Goal: Complete application form: Complete application form

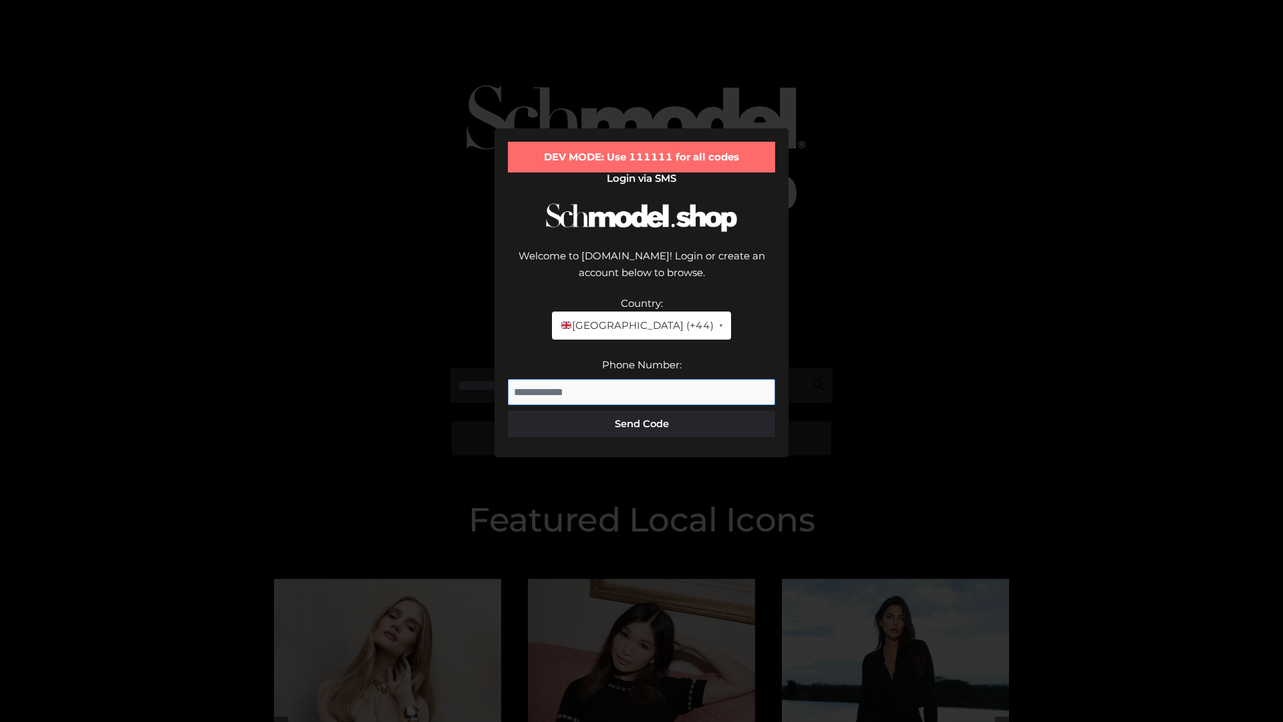
click at [642, 379] on input "Phone Number:" at bounding box center [641, 392] width 267 height 27
type input "**********"
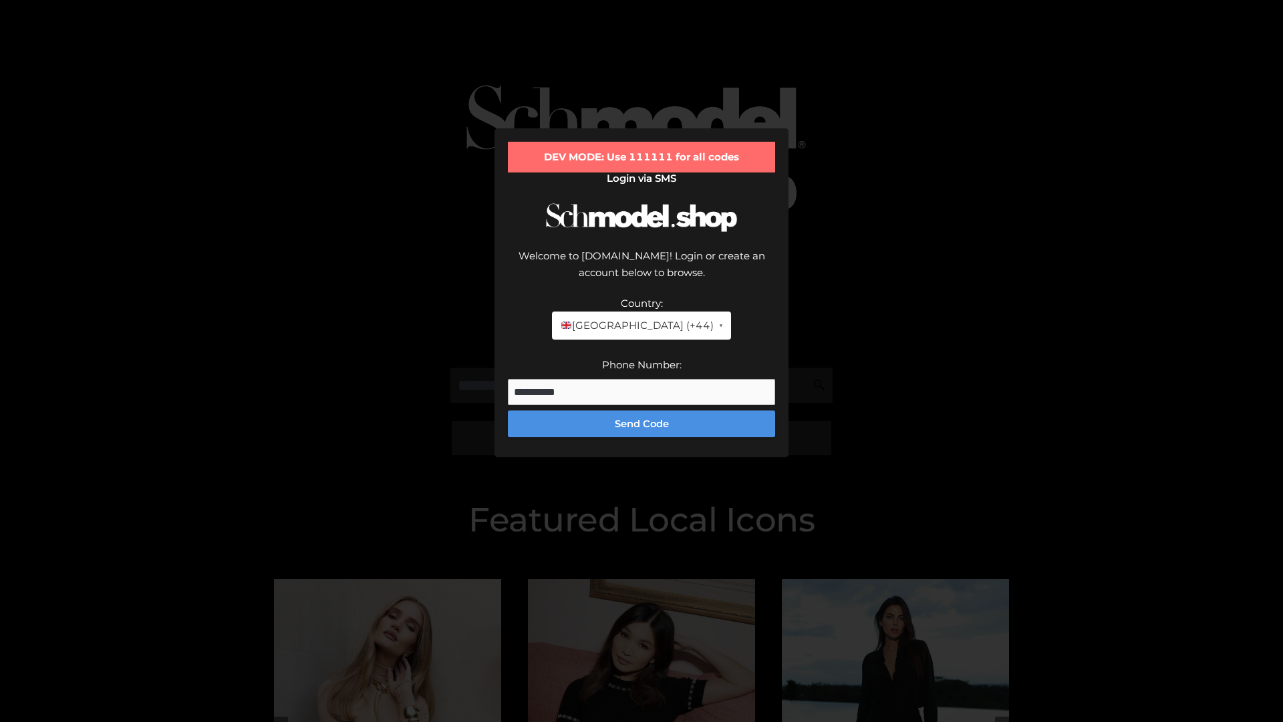
click at [642, 410] on button "Send Code" at bounding box center [641, 423] width 267 height 27
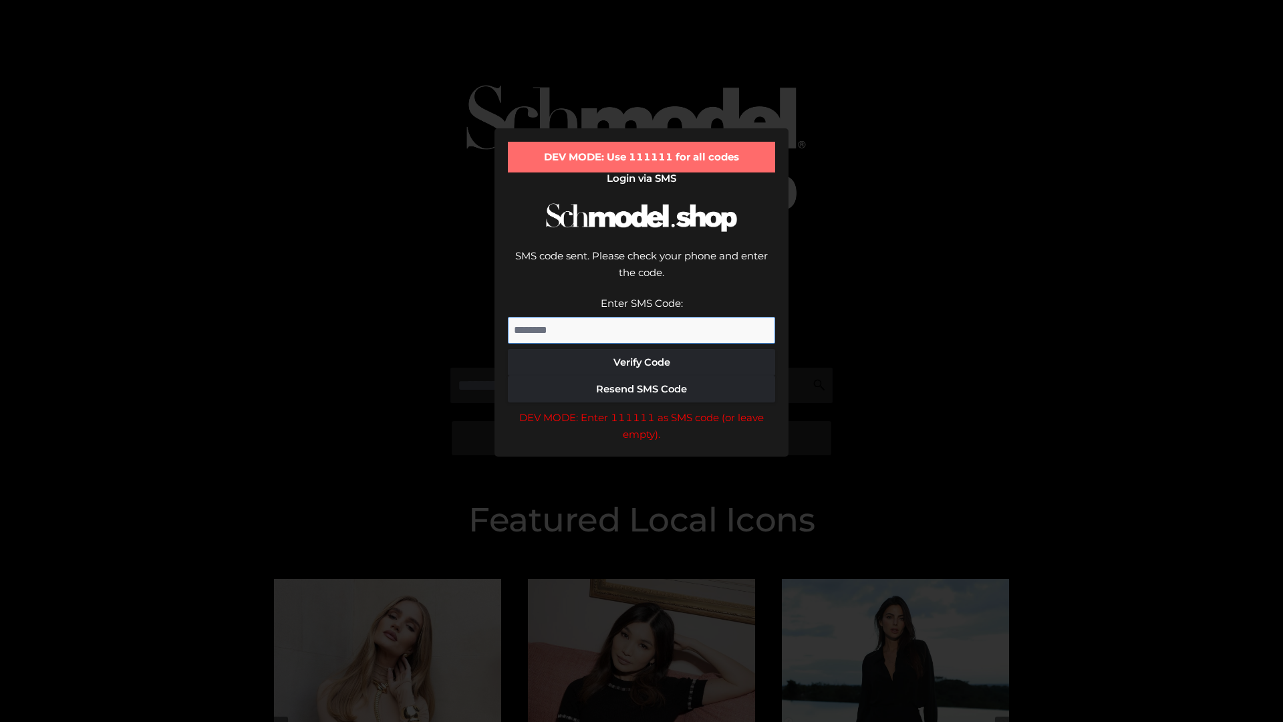
click at [642, 317] on input "Enter SMS Code:" at bounding box center [641, 330] width 267 height 27
type input "******"
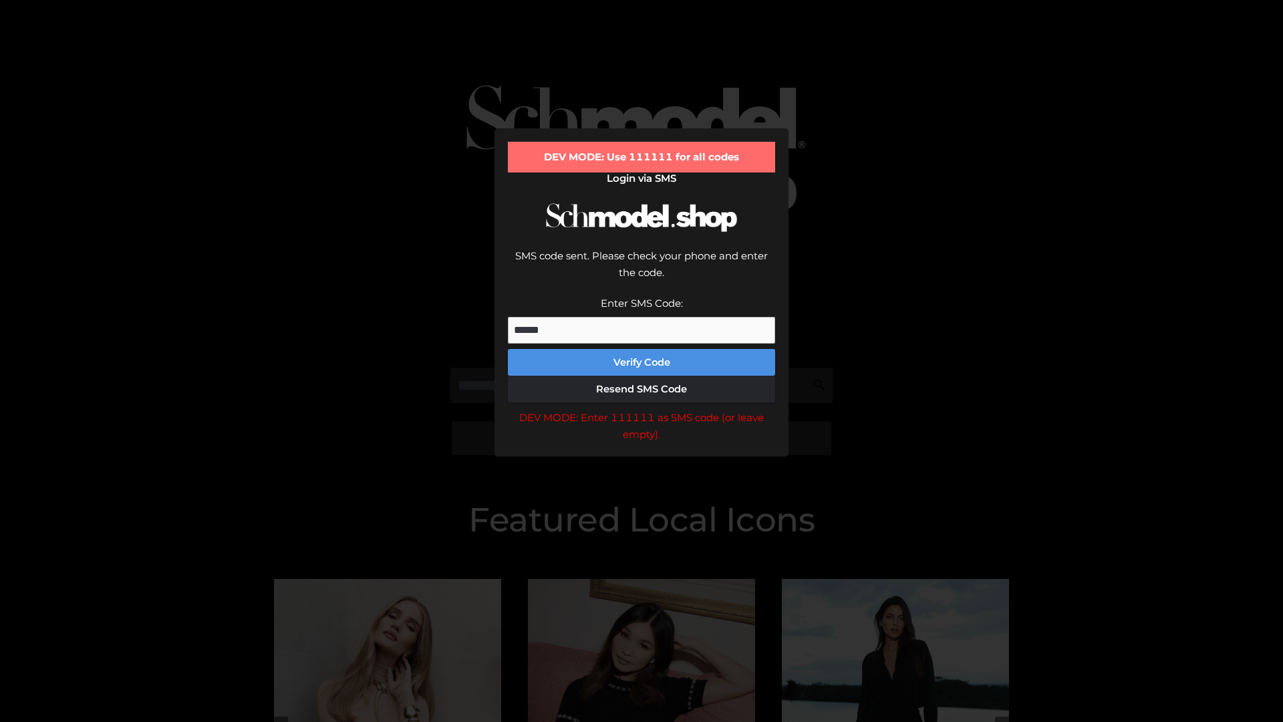
click at [642, 349] on button "Verify Code" at bounding box center [641, 362] width 267 height 27
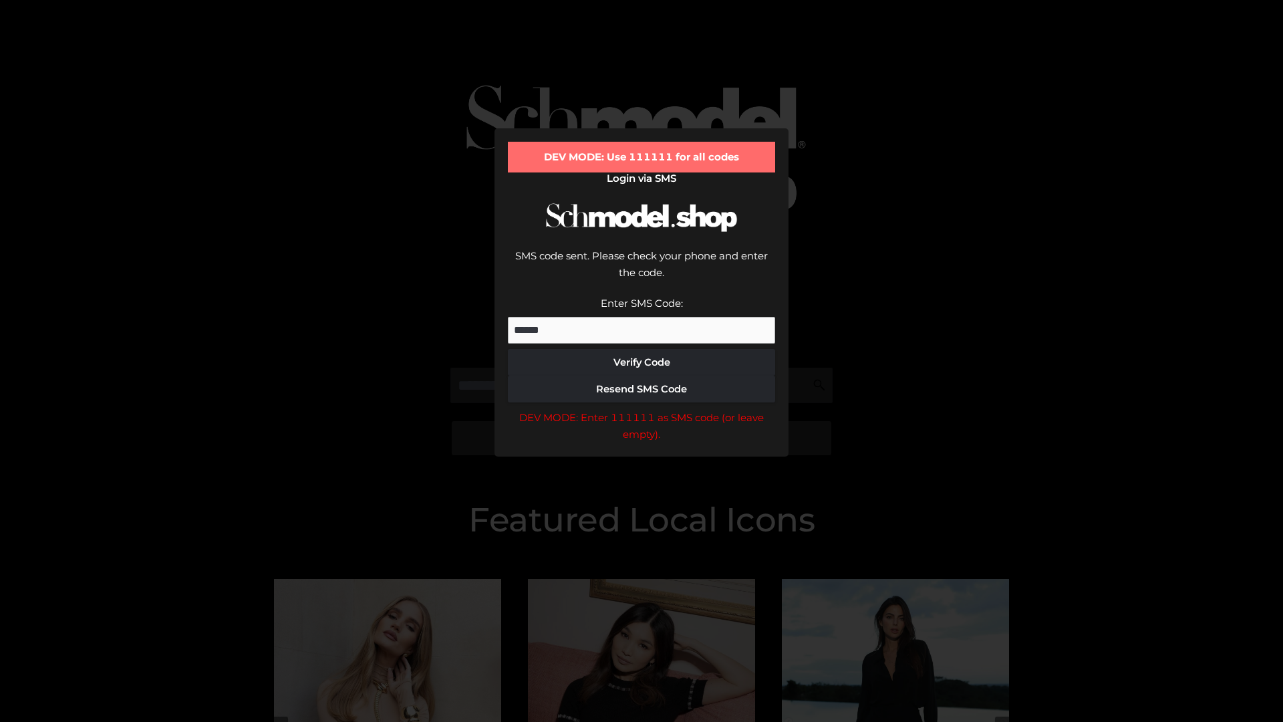
click at [642, 409] on div "DEV MODE: Enter 111111 as SMS code (or leave empty)." at bounding box center [641, 426] width 267 height 34
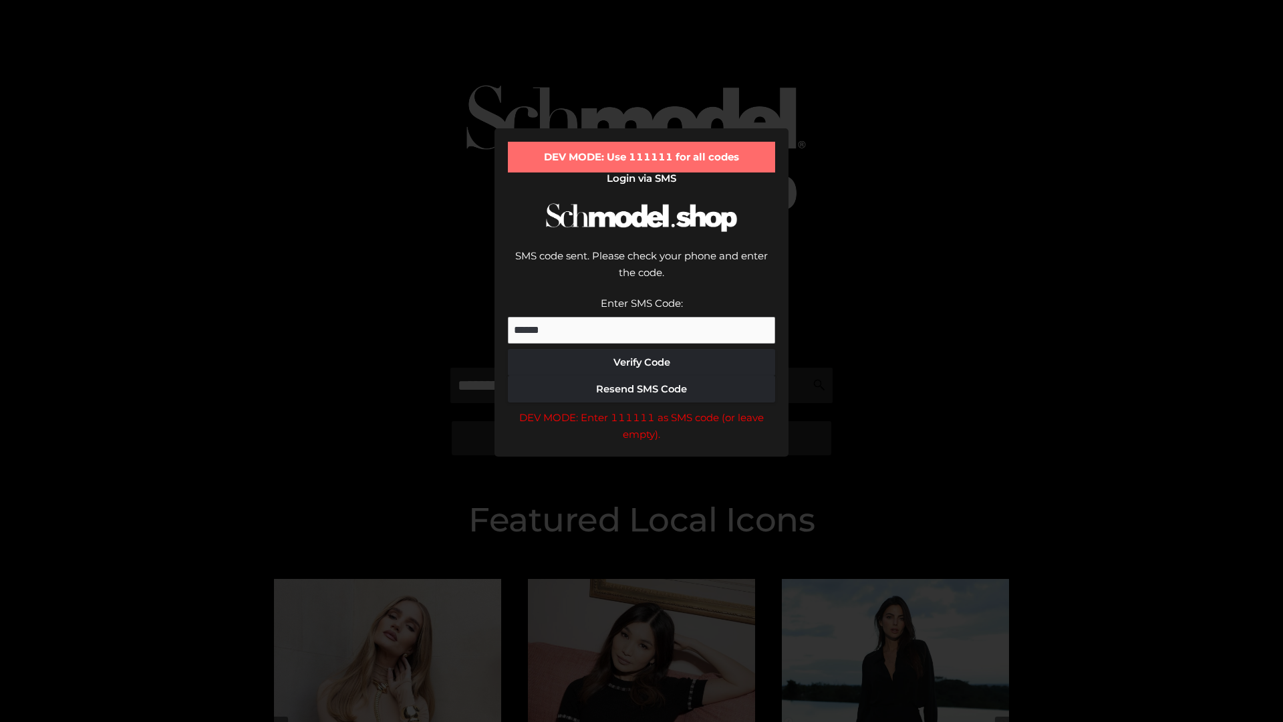
click at [642, 409] on div "DEV MODE: Enter 111111 as SMS code (or leave empty)." at bounding box center [641, 426] width 267 height 34
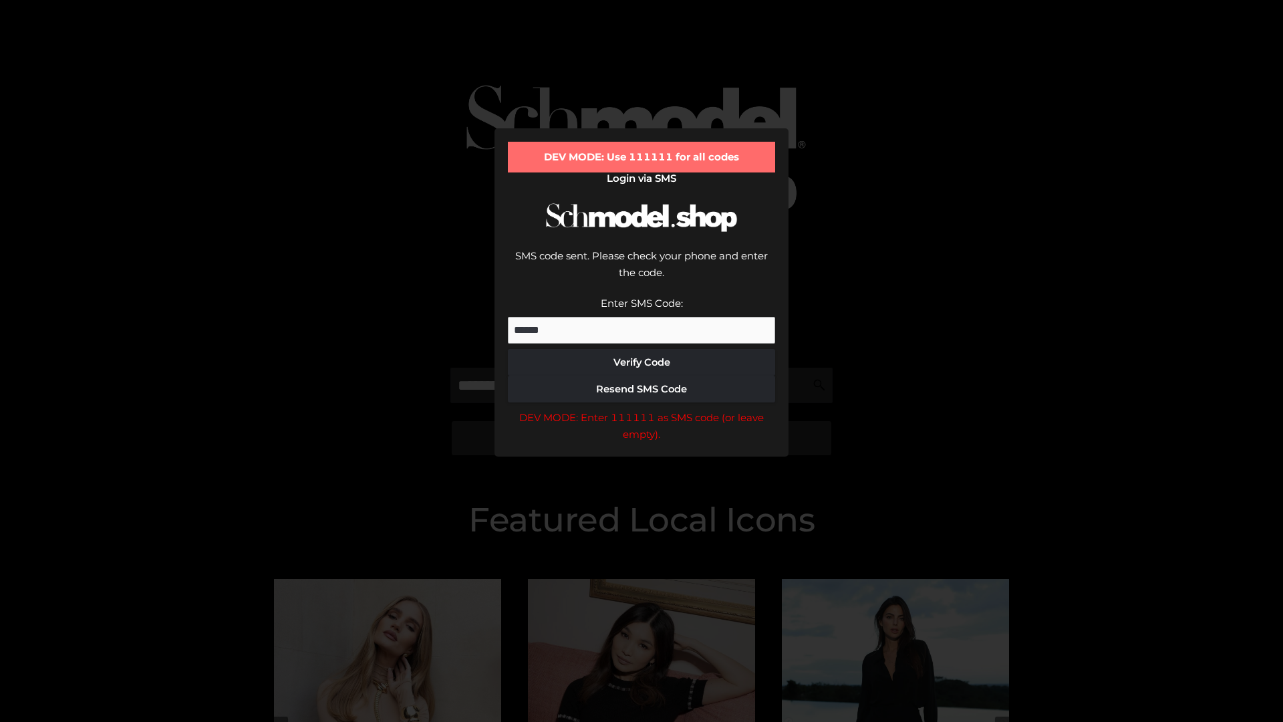
click at [642, 409] on div "DEV MODE: Enter 111111 as SMS code (or leave empty)." at bounding box center [641, 426] width 267 height 34
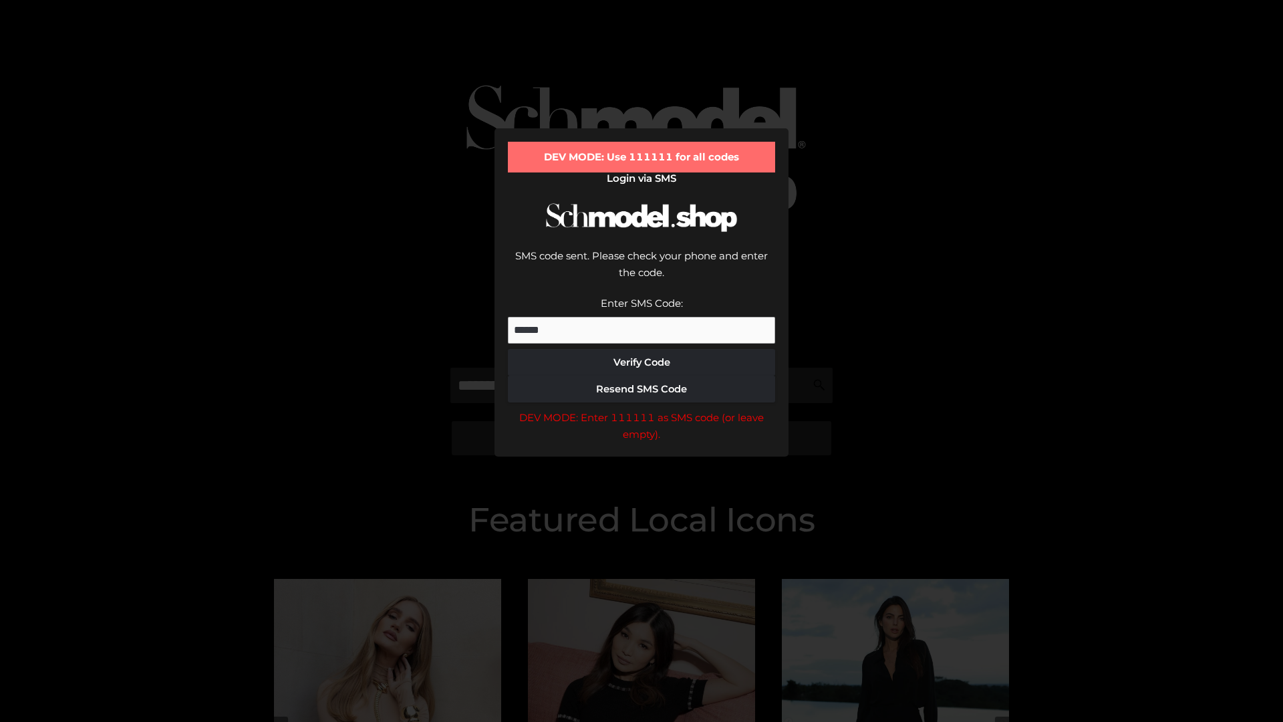
click at [642, 409] on div "DEV MODE: Enter 111111 as SMS code (or leave empty)." at bounding box center [641, 426] width 267 height 34
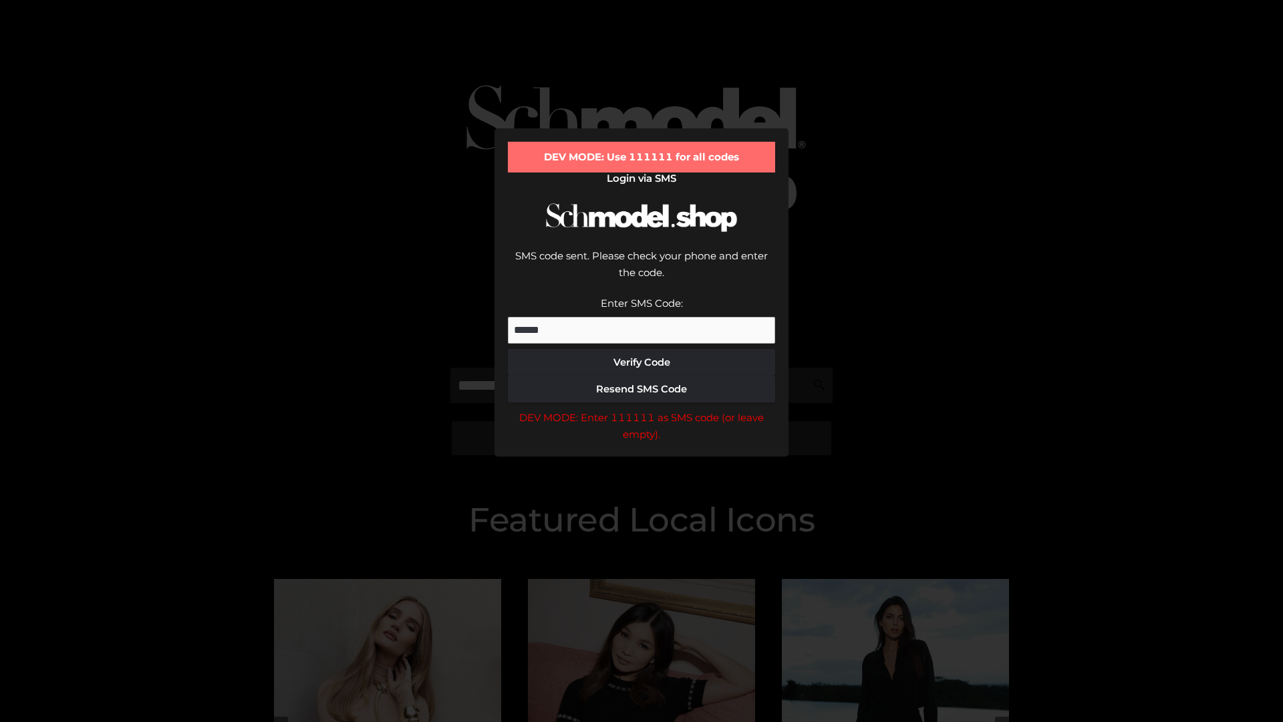
click at [642, 409] on div "DEV MODE: Enter 111111 as SMS code (or leave empty)." at bounding box center [641, 426] width 267 height 34
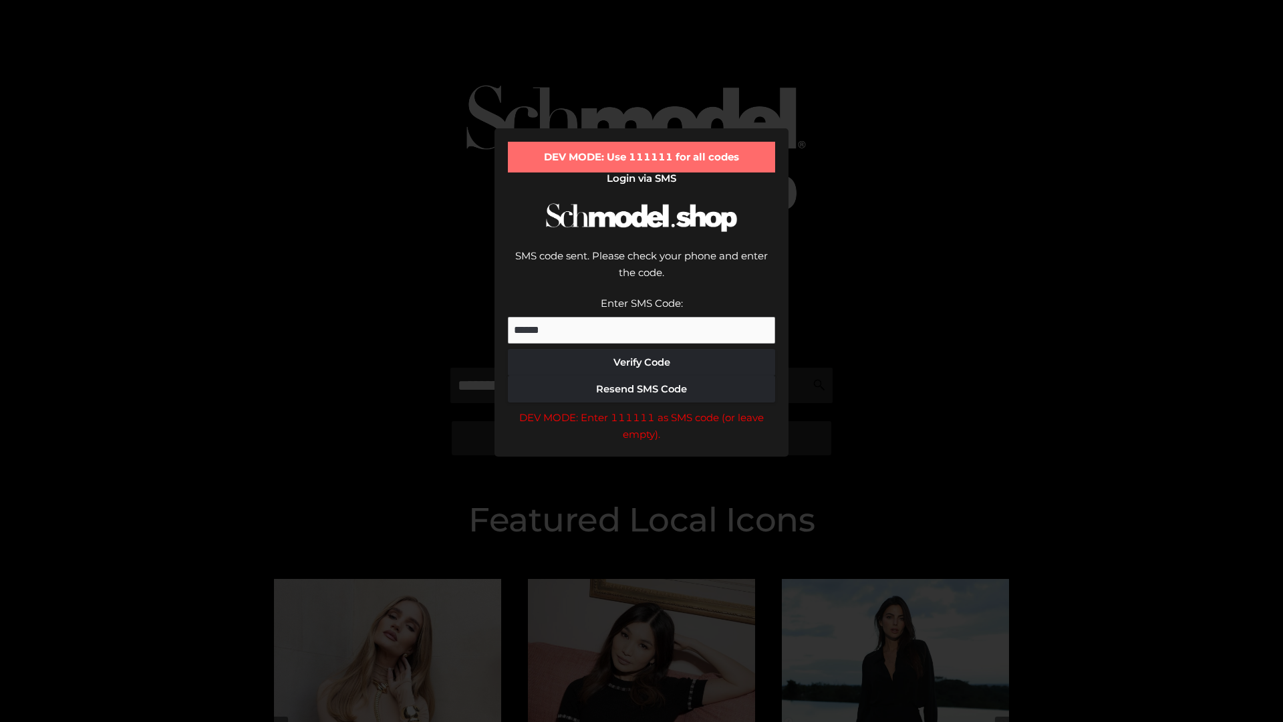
click at [642, 409] on div "DEV MODE: Enter 111111 as SMS code (or leave empty)." at bounding box center [641, 426] width 267 height 34
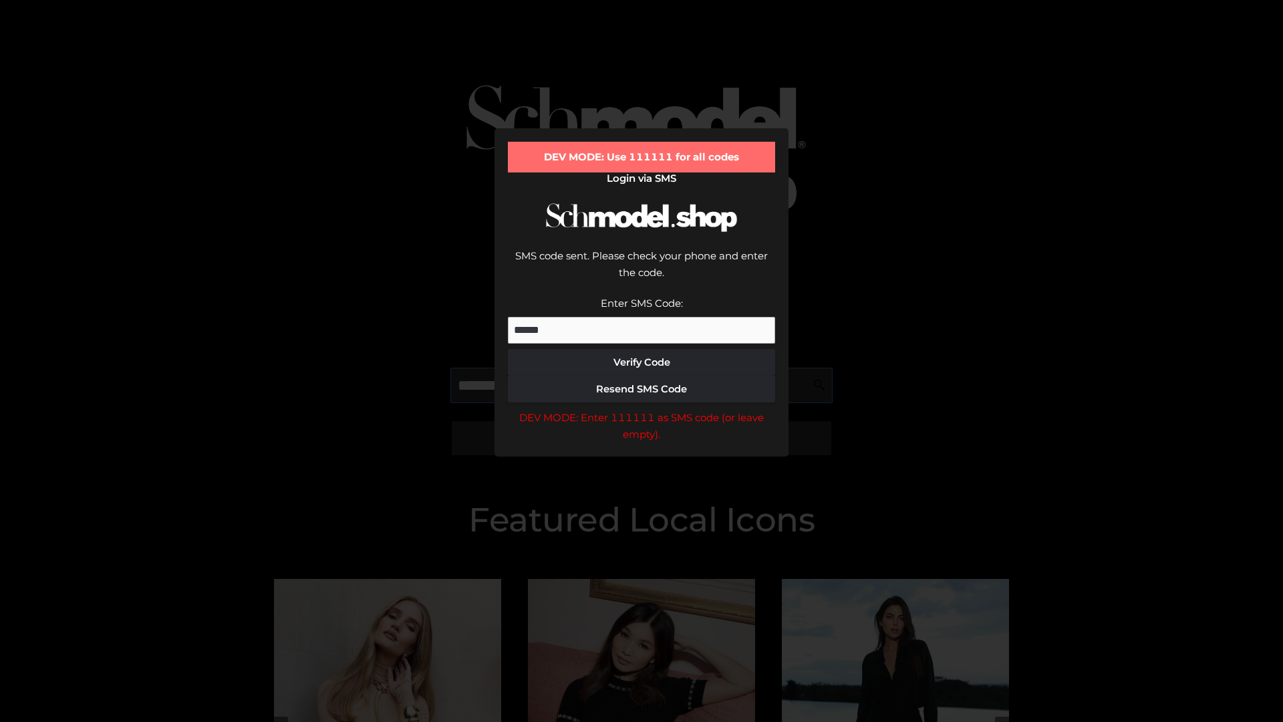
scroll to position [0, 69]
click at [642, 409] on div "DEV MODE: Enter 111111 as SMS code (or leave empty)." at bounding box center [641, 426] width 267 height 34
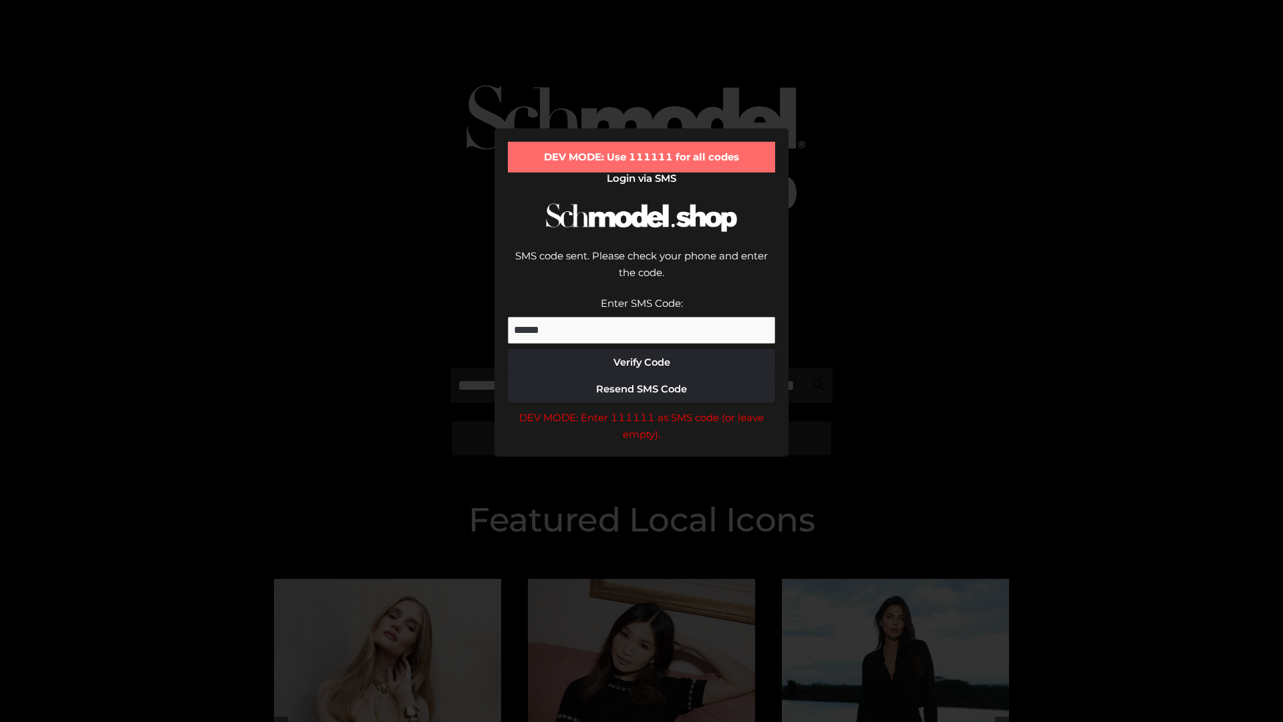
click at [642, 409] on div "DEV MODE: Enter 111111 as SMS code (or leave empty)." at bounding box center [641, 426] width 267 height 34
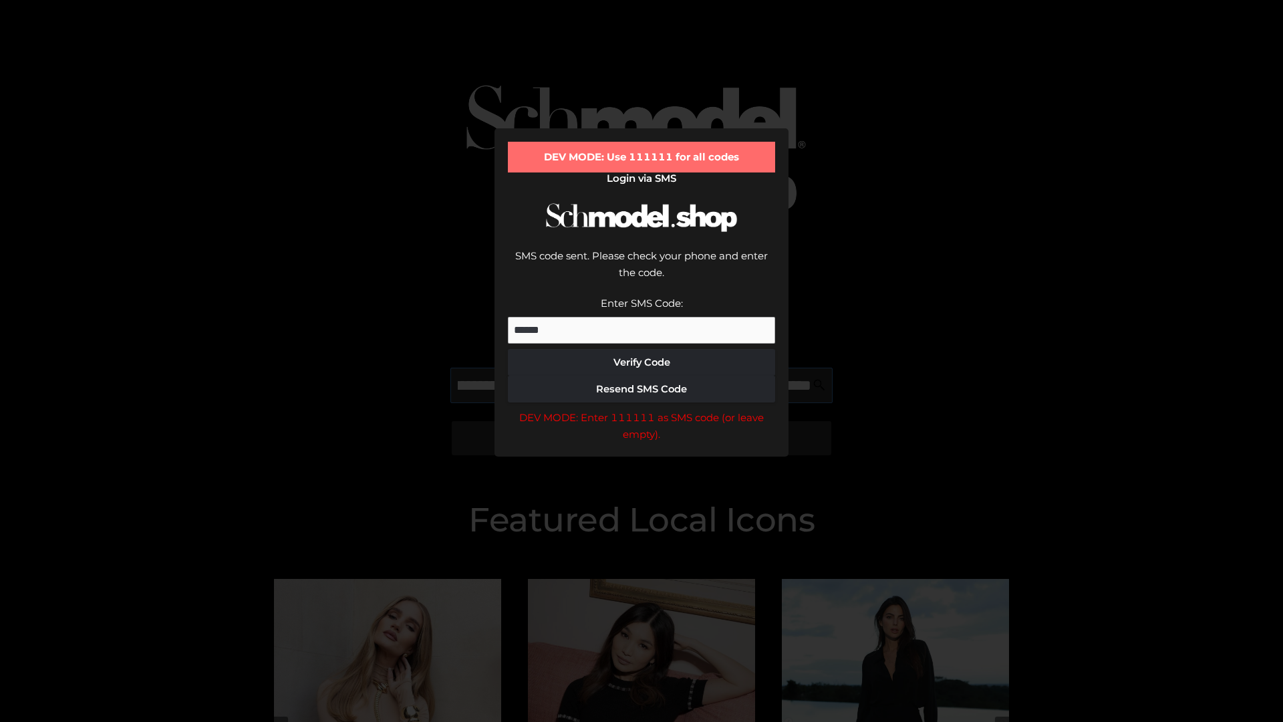
scroll to position [0, 146]
click at [642, 409] on div "DEV MODE: Enter 111111 as SMS code (or leave empty)." at bounding box center [641, 426] width 267 height 34
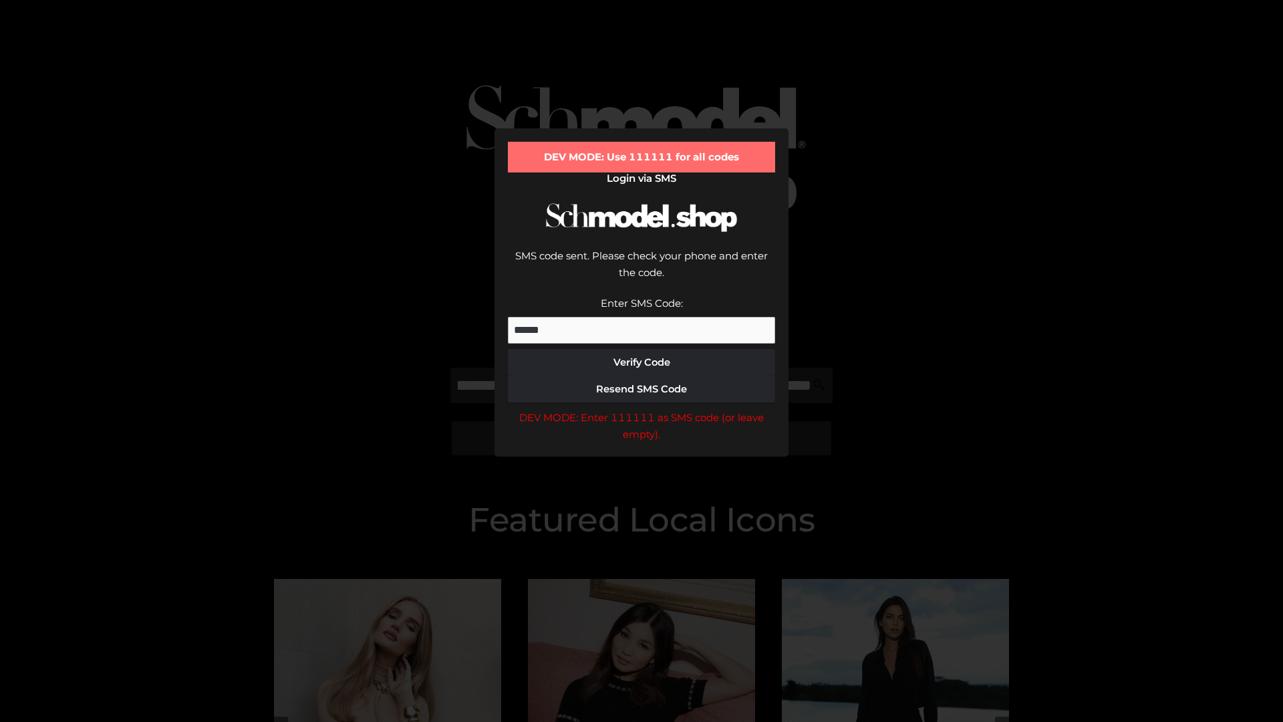
click at [642, 409] on div "DEV MODE: Enter 111111 as SMS code (or leave empty)." at bounding box center [641, 426] width 267 height 34
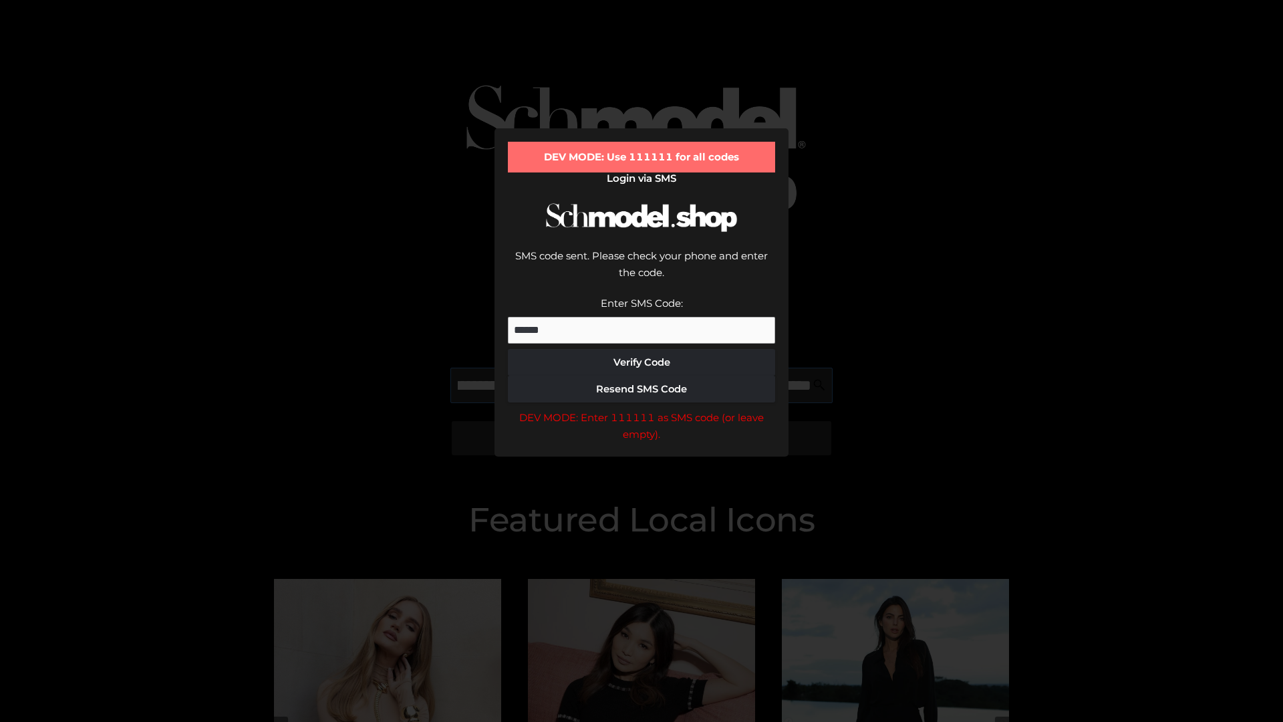
scroll to position [0, 227]
click at [642, 409] on div "DEV MODE: Enter 111111 as SMS code (or leave empty)." at bounding box center [641, 426] width 267 height 34
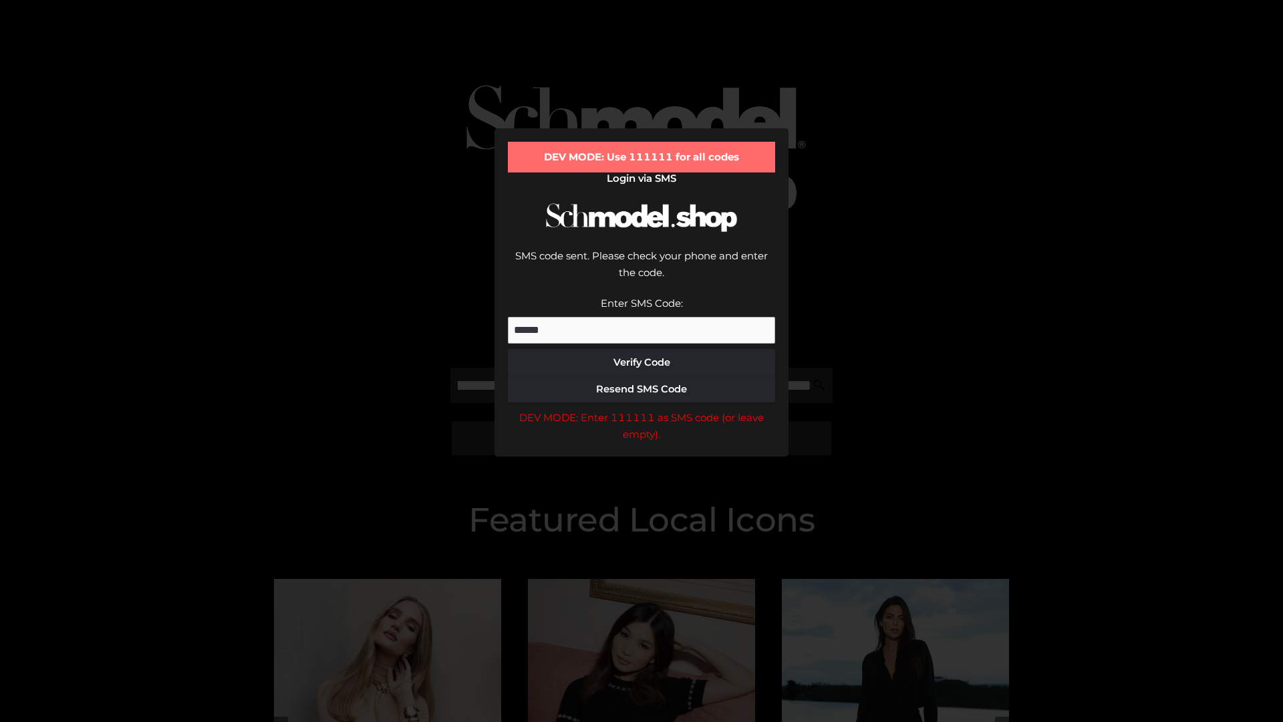
click at [642, 409] on div "DEV MODE: Enter 111111 as SMS code (or leave empty)." at bounding box center [641, 426] width 267 height 34
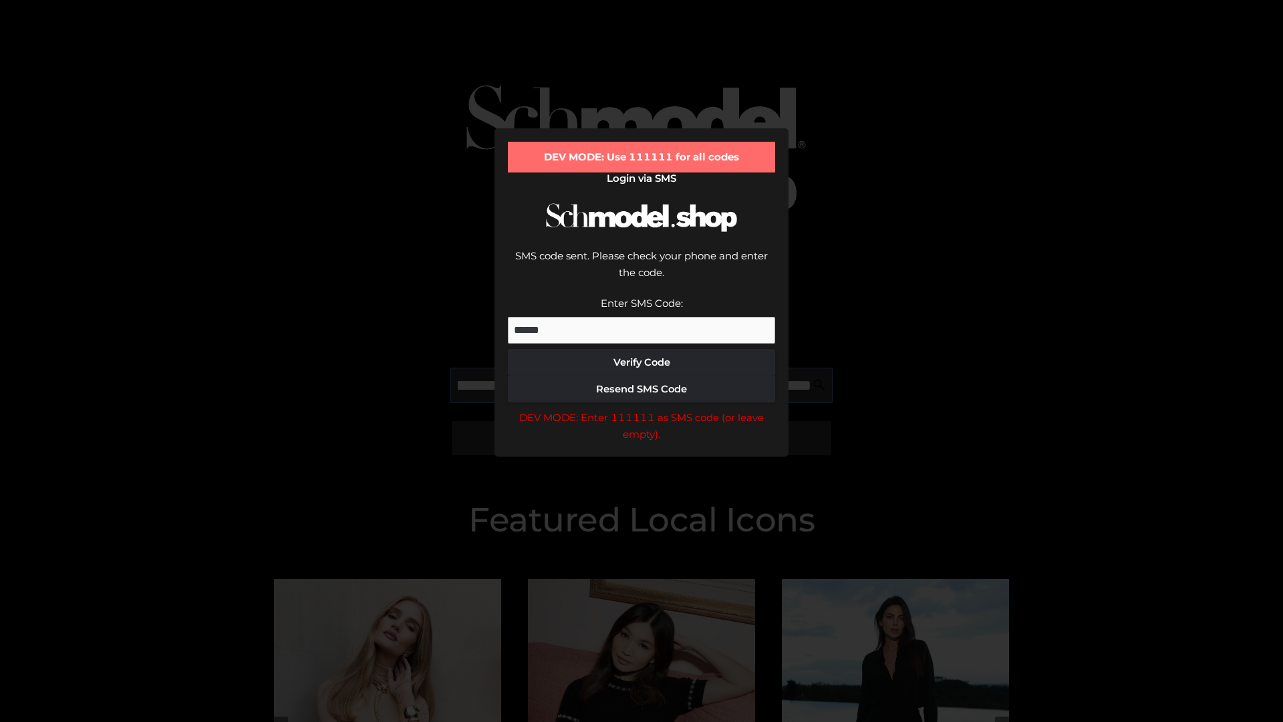
scroll to position [0, 311]
click at [642, 409] on div "DEV MODE: Enter 111111 as SMS code (or leave empty)." at bounding box center [641, 426] width 267 height 34
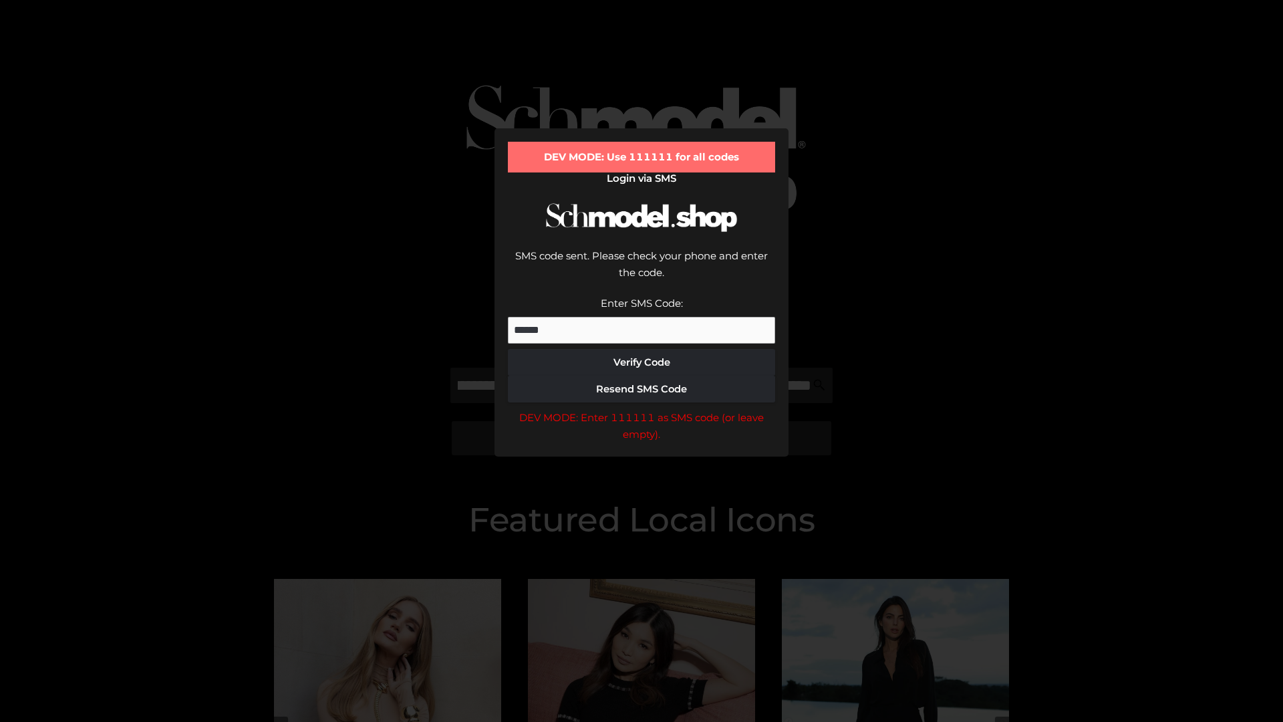
click at [642, 409] on div "DEV MODE: Enter 111111 as SMS code (or leave empty)." at bounding box center [641, 426] width 267 height 34
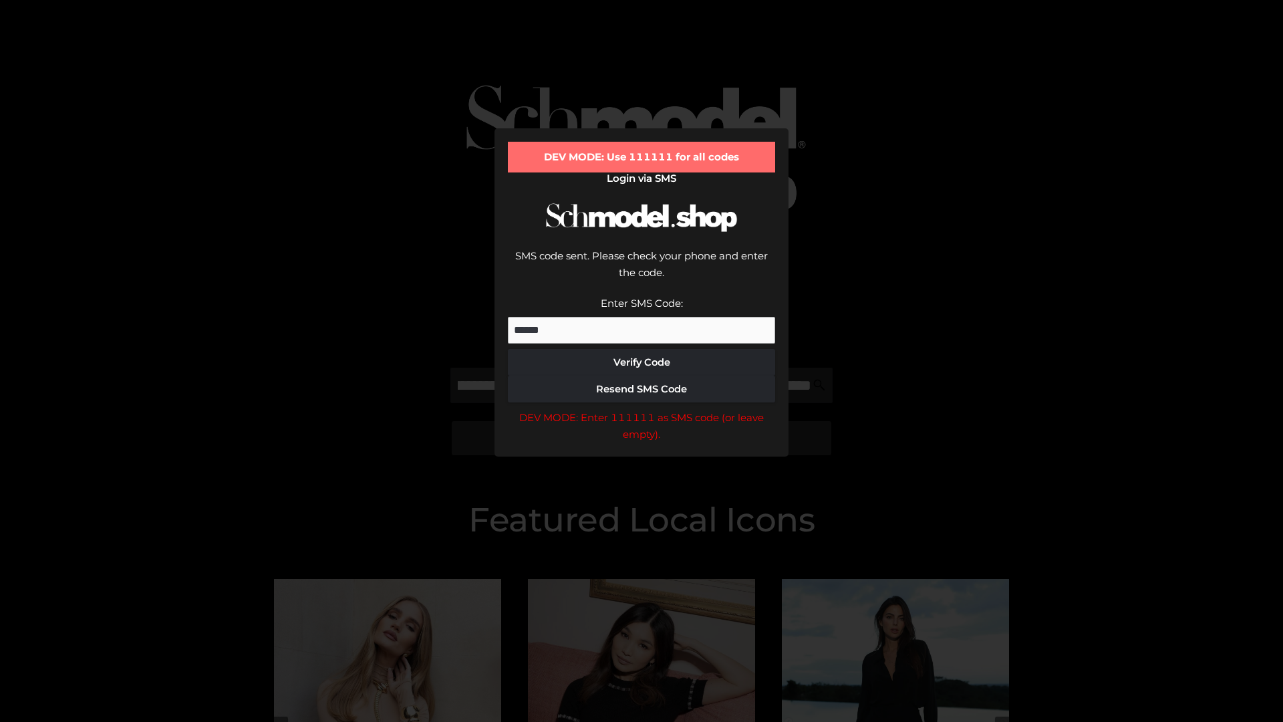
scroll to position [0, 0]
type input "**********"
